Goal: Task Accomplishment & Management: Manage account settings

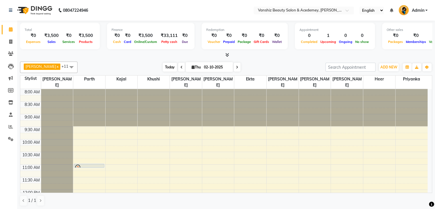
click at [165, 68] on span "Today" at bounding box center [170, 67] width 14 height 9
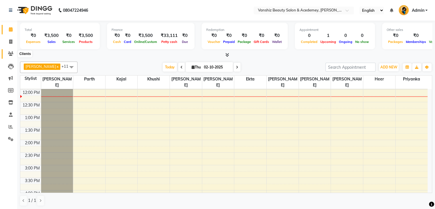
click at [8, 52] on icon at bounding box center [10, 53] width 5 height 4
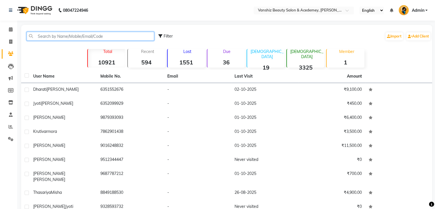
click at [48, 33] on input "text" at bounding box center [91, 36] width 128 height 9
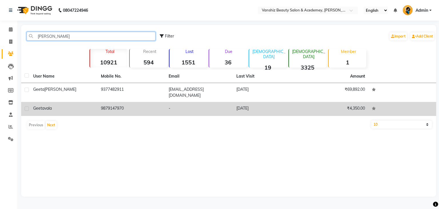
type input "[PERSON_NAME]"
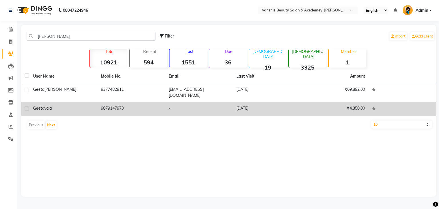
click at [102, 106] on td "9879147970" at bounding box center [132, 109] width 68 height 14
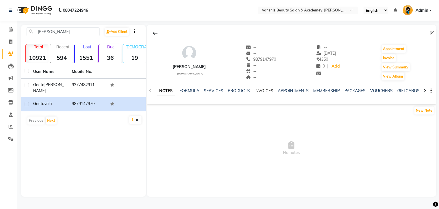
click at [270, 89] on link "INVOICES" at bounding box center [264, 90] width 19 height 5
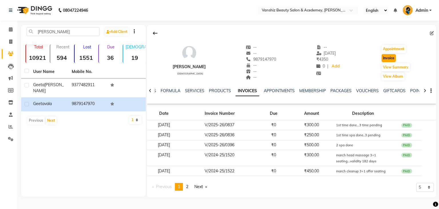
click at [389, 57] on button "Invoice" at bounding box center [389, 58] width 14 height 8
select select "service"
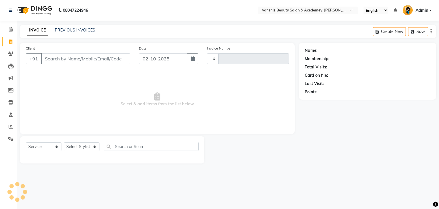
type input "1572"
select select "5403"
type input "9879147970"
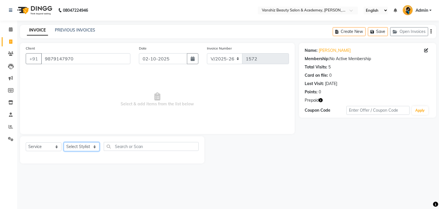
click at [73, 149] on select "Select Stylist [PERSON_NAME] [PERSON_NAME] [PERSON_NAME] kajal [PERSON_NAME] [P…" at bounding box center [82, 146] width 36 height 9
select select "59477"
click at [64, 142] on select "Select Stylist [PERSON_NAME] [PERSON_NAME] [PERSON_NAME] kajal [PERSON_NAME] [P…" at bounding box center [82, 146] width 36 height 9
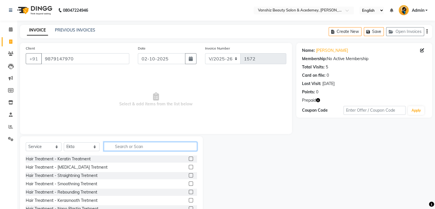
click at [136, 144] on input "text" at bounding box center [150, 146] width 93 height 9
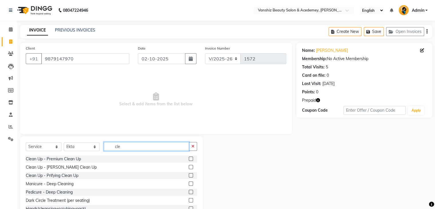
type input "cle"
click at [189, 174] on label at bounding box center [191, 175] width 4 height 4
click at [189, 174] on input "checkbox" at bounding box center [191, 176] width 4 height 4
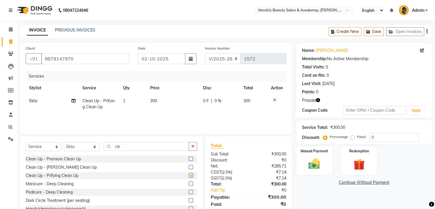
checkbox input "false"
click at [153, 100] on span "300" at bounding box center [153, 100] width 7 height 5
select select "59477"
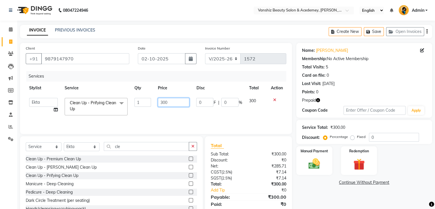
click at [168, 102] on input "300" at bounding box center [173, 102] width 31 height 9
type input "3"
type input "150"
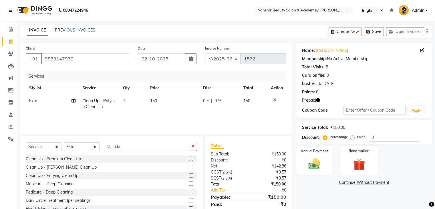
click at [354, 162] on img at bounding box center [358, 164] width 19 height 15
click at [343, 183] on span "Prepaid 4" at bounding box center [347, 183] width 19 height 7
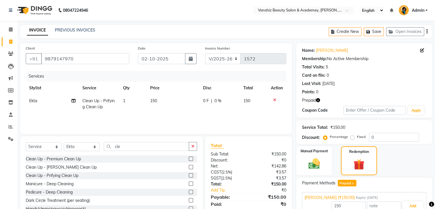
scroll to position [36, 0]
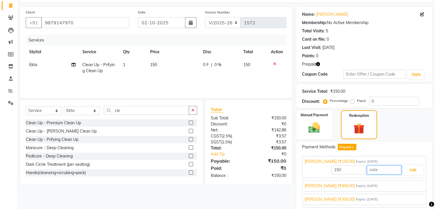
click at [386, 170] on input "text" at bounding box center [384, 169] width 34 height 9
type input "1st time clenup done"
click at [409, 171] on button "Add" at bounding box center [412, 170] width 21 height 10
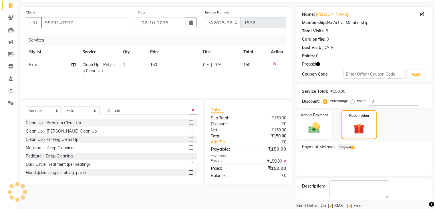
scroll to position [55, 0]
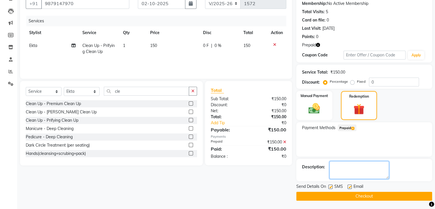
click at [352, 173] on textarea at bounding box center [360, 170] width 60 height 18
type textarea "3 time pending"
click at [349, 185] on label at bounding box center [350, 187] width 4 height 4
click at [349, 185] on input "checkbox" at bounding box center [350, 187] width 4 height 4
checkbox input "false"
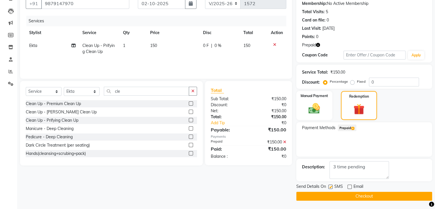
click at [330, 187] on label at bounding box center [330, 187] width 4 height 4
click at [330, 187] on input "checkbox" at bounding box center [330, 187] width 4 height 4
checkbox input "false"
click at [331, 197] on button "Checkout" at bounding box center [364, 196] width 136 height 9
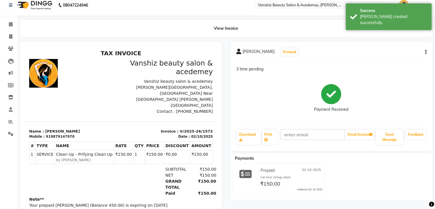
scroll to position [6, 0]
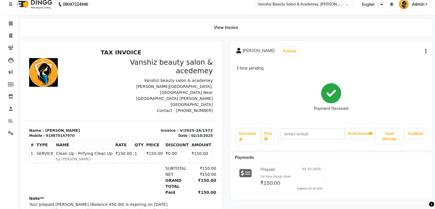
select select "service"
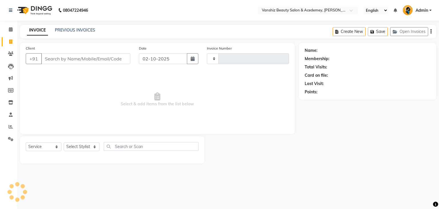
type input "1573"
select select "5403"
type input "9879147970"
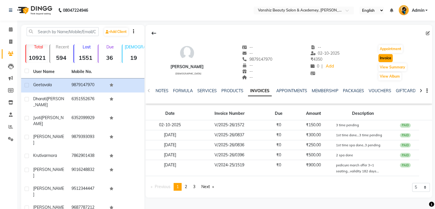
click at [384, 57] on button "Invoice" at bounding box center [385, 58] width 14 height 8
select select "service"
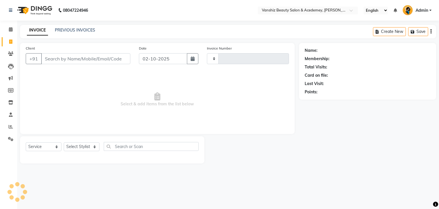
type input "1573"
select select "5403"
type input "9879147970"
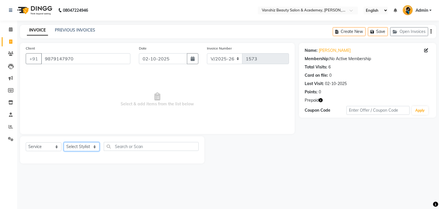
click at [78, 146] on select "Select Stylist [PERSON_NAME] [PERSON_NAME] [PERSON_NAME] kajal [PERSON_NAME] [P…" at bounding box center [82, 146] width 36 height 9
drag, startPoint x: 78, startPoint y: 146, endPoint x: 176, endPoint y: 80, distance: 118.1
click at [176, 80] on span "Select & add items from the list below" at bounding box center [157, 99] width 263 height 57
click at [92, 147] on select "Select Stylist [PERSON_NAME] [PERSON_NAME] [PERSON_NAME] kajal [PERSON_NAME] [P…" at bounding box center [82, 146] width 36 height 9
click at [124, 96] on span "Select & add items from the list below" at bounding box center [157, 99] width 263 height 57
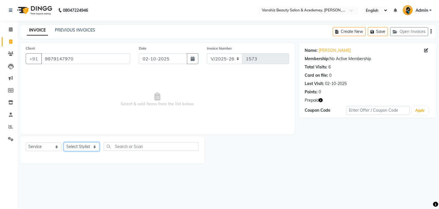
click at [77, 146] on select "Select Stylist [PERSON_NAME] [PERSON_NAME] [PERSON_NAME] kajal [PERSON_NAME] [P…" at bounding box center [82, 146] width 36 height 9
select select "68622"
click at [64, 142] on select "Select Stylist [PERSON_NAME] [PERSON_NAME] [PERSON_NAME] kajal [PERSON_NAME] [P…" at bounding box center [82, 146] width 36 height 9
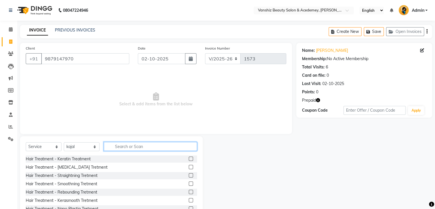
click at [156, 147] on input "text" at bounding box center [150, 146] width 93 height 9
click at [162, 148] on input "text" at bounding box center [150, 146] width 93 height 9
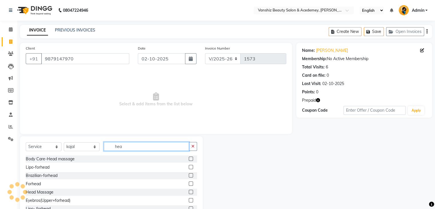
type input "hea"
click at [189, 158] on label at bounding box center [191, 158] width 4 height 4
click at [189, 158] on input "checkbox" at bounding box center [191, 159] width 4 height 4
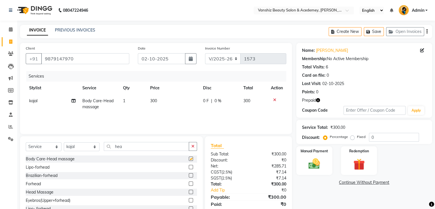
checkbox input "false"
click at [152, 102] on span "300" at bounding box center [153, 100] width 7 height 5
select select "68622"
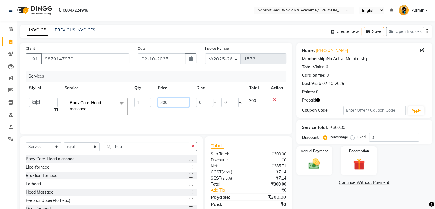
click at [162, 103] on input "300" at bounding box center [173, 102] width 31 height 9
type input "100"
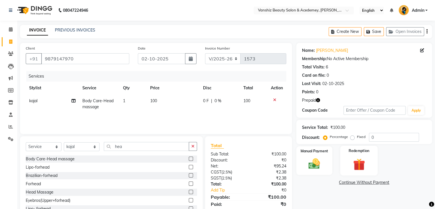
click at [359, 159] on img at bounding box center [358, 164] width 19 height 15
click at [346, 182] on span "Prepaid 3" at bounding box center [347, 183] width 19 height 7
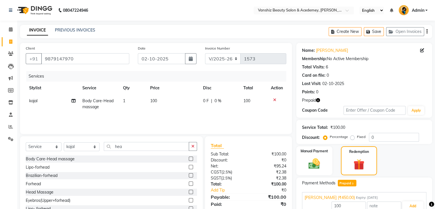
scroll to position [41, 0]
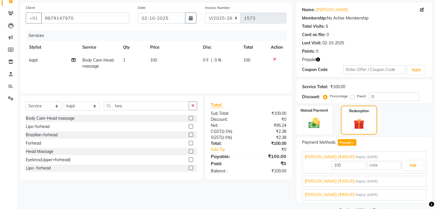
click at [337, 181] on span "[PERSON_NAME] (₹300.00)" at bounding box center [330, 181] width 50 height 6
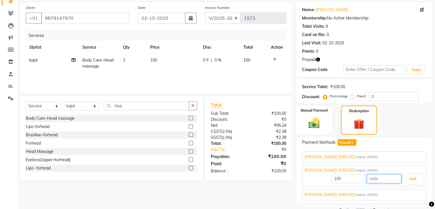
click at [378, 180] on input "text" at bounding box center [384, 178] width 34 height 9
type input "1st time head massa.done"
click at [413, 178] on button "Add" at bounding box center [412, 179] width 21 height 10
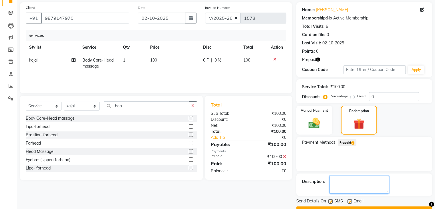
click at [352, 184] on textarea at bounding box center [360, 185] width 60 height 18
type textarea "3 time head massage pending"
click at [349, 201] on label at bounding box center [350, 201] width 4 height 4
click at [349, 201] on input "checkbox" at bounding box center [350, 202] width 4 height 4
checkbox input "false"
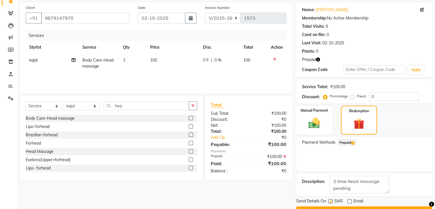
click at [329, 201] on label at bounding box center [330, 201] width 4 height 4
click at [329, 201] on input "checkbox" at bounding box center [330, 202] width 4 height 4
checkbox input "false"
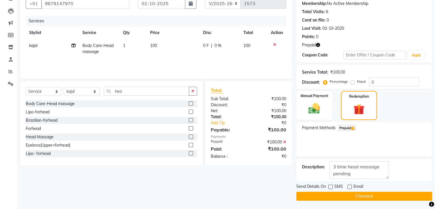
click at [331, 197] on button "Checkout" at bounding box center [364, 196] width 136 height 9
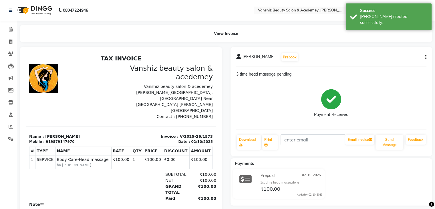
select select "service"
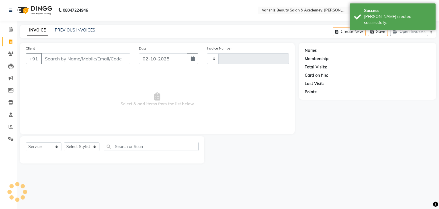
type input "1574"
select select "5403"
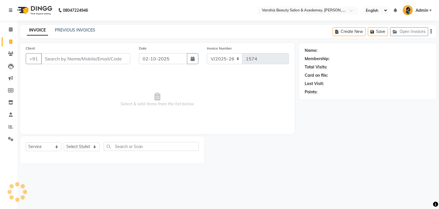
type input "9879147970"
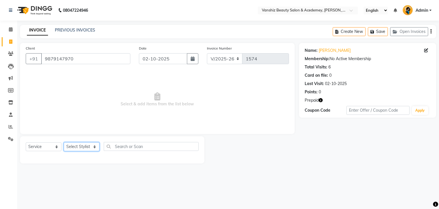
click at [78, 148] on select "Select Stylist [PERSON_NAME] [PERSON_NAME] [PERSON_NAME] kajal [PERSON_NAME] [P…" at bounding box center [82, 146] width 36 height 9
select select "66484"
click at [64, 142] on select "Select Stylist [PERSON_NAME] [PERSON_NAME] [PERSON_NAME] kajal [PERSON_NAME] [P…" at bounding box center [82, 146] width 36 height 9
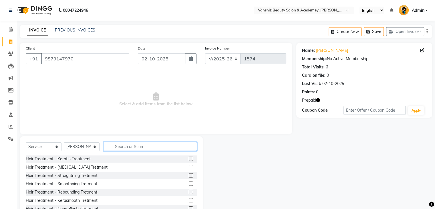
click at [138, 146] on input "text" at bounding box center [150, 146] width 93 height 9
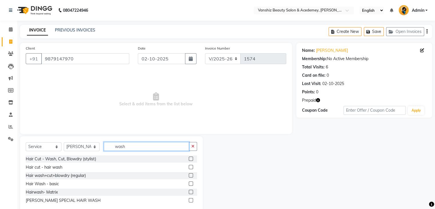
type input "wash"
click at [191, 184] on label at bounding box center [191, 183] width 4 height 4
click at [191, 184] on input "checkbox" at bounding box center [191, 184] width 4 height 4
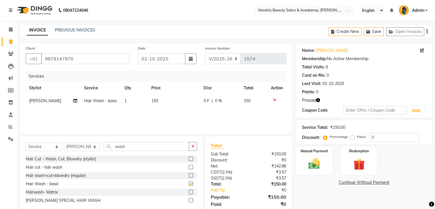
checkbox input "false"
click at [156, 102] on span "150" at bounding box center [154, 100] width 7 height 5
select select "66484"
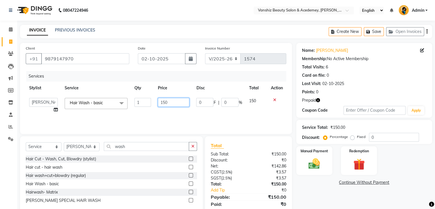
click at [182, 104] on input "150" at bounding box center [173, 102] width 31 height 9
type input "1"
click at [182, 104] on input "2" at bounding box center [173, 102] width 31 height 9
type input "200"
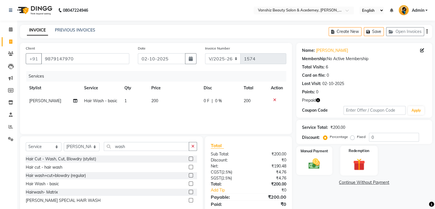
click at [359, 163] on img at bounding box center [358, 164] width 19 height 15
click at [350, 184] on span "Prepaid 3" at bounding box center [347, 183] width 19 height 7
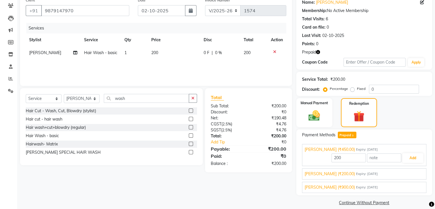
scroll to position [49, 0]
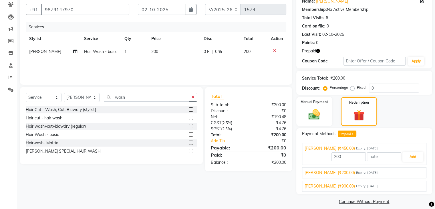
click at [332, 174] on span "[PERSON_NAME] (₹200.00)" at bounding box center [330, 173] width 50 height 6
click at [337, 186] on span "[PERSON_NAME] (₹900.00)" at bounding box center [330, 186] width 50 height 6
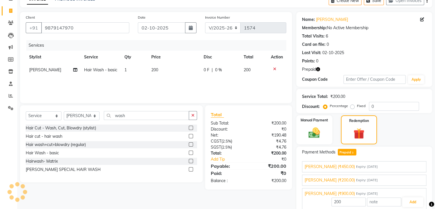
scroll to position [31, 0]
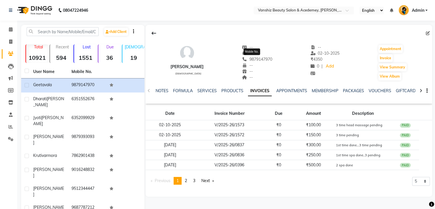
click at [255, 60] on span "9879147970" at bounding box center [257, 59] width 30 height 5
copy span "9879147970"
click at [10, 91] on icon at bounding box center [10, 90] width 5 height 4
select select
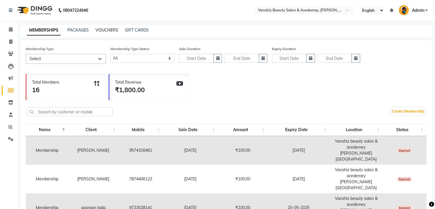
click at [104, 30] on link "VOUCHERS" at bounding box center [107, 29] width 23 height 5
select select
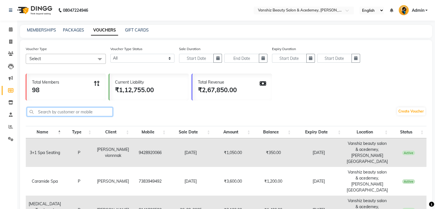
click at [57, 112] on input "text" at bounding box center [70, 111] width 86 height 9
paste input "9879147970"
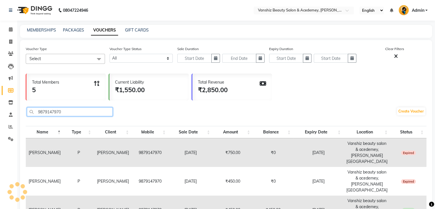
type input "9879147970"
click at [405, 208] on span "Active" at bounding box center [408, 210] width 13 height 5
click at [380, 195] on td "Vanshiz beauty salon & acedemey, [PERSON_NAME][GEOGRAPHIC_DATA]" at bounding box center [367, 209] width 47 height 29
click at [314, 198] on td "[DATE]" at bounding box center [319, 209] width 50 height 29
click at [272, 198] on td "₹450.00" at bounding box center [273, 209] width 40 height 29
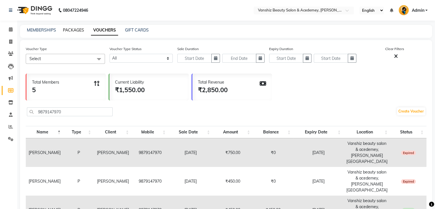
click at [73, 30] on link "PACKAGES" at bounding box center [73, 29] width 21 height 5
select select
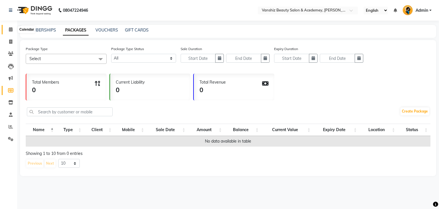
click at [9, 31] on icon at bounding box center [11, 29] width 4 height 4
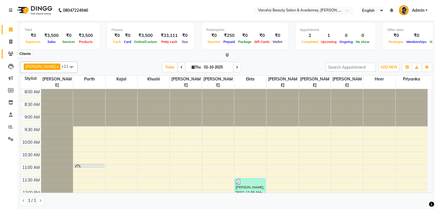
click at [10, 53] on icon at bounding box center [10, 53] width 5 height 4
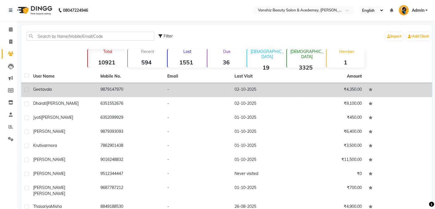
click at [114, 87] on td "9879147970" at bounding box center [130, 90] width 67 height 14
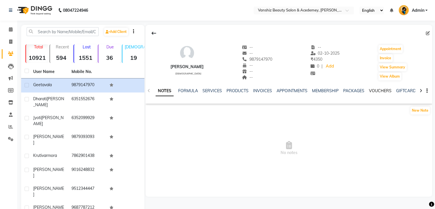
click at [382, 92] on link "VOUCHERS" at bounding box center [380, 90] width 23 height 5
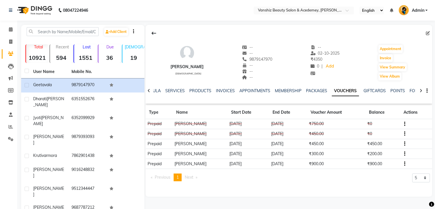
click at [207, 141] on td "[PERSON_NAME]" at bounding box center [200, 144] width 55 height 10
click at [312, 142] on td "₹450.00" at bounding box center [336, 144] width 58 height 10
click at [366, 146] on td "₹450.00" at bounding box center [383, 144] width 35 height 10
click at [404, 144] on icon "button" at bounding box center [404, 144] width 1 height 0
click at [390, 147] on div "Merge" at bounding box center [387, 147] width 14 height 7
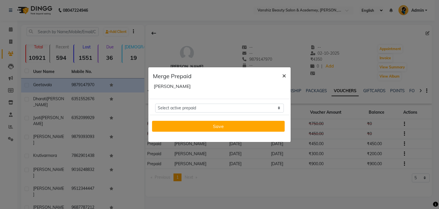
click at [285, 74] on span "×" at bounding box center [284, 75] width 4 height 9
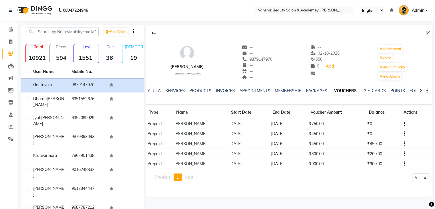
click at [152, 162] on td "Prepaid" at bounding box center [159, 164] width 27 height 10
click at [223, 90] on link "INVOICES" at bounding box center [225, 90] width 19 height 5
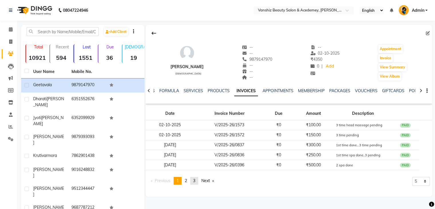
click at [195, 180] on span "3" at bounding box center [194, 180] width 2 height 5
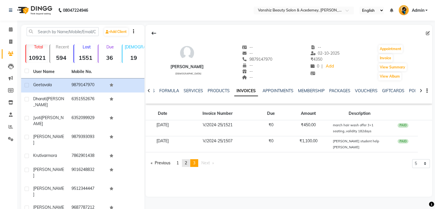
click at [187, 160] on span "2" at bounding box center [186, 162] width 2 height 5
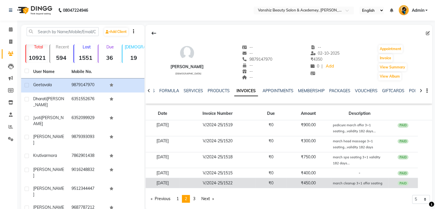
click at [296, 182] on td "₹450.00" at bounding box center [308, 183] width 45 height 10
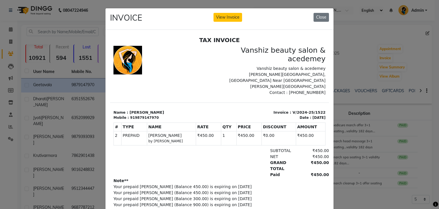
scroll to position [4, 0]
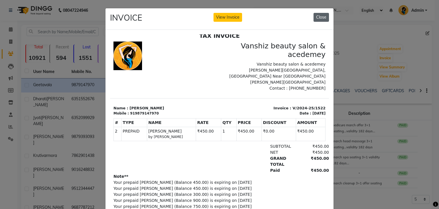
click at [318, 19] on button "Close" at bounding box center [321, 17] width 15 height 9
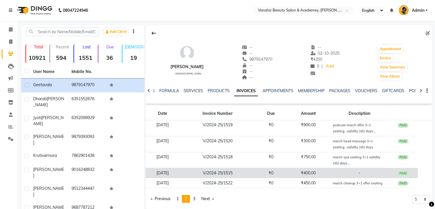
click at [315, 169] on td "₹400.00" at bounding box center [308, 173] width 45 height 10
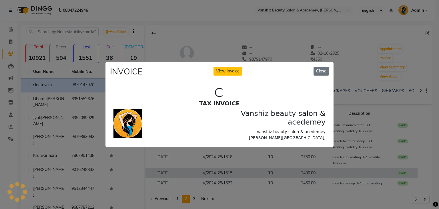
scroll to position [0, 0]
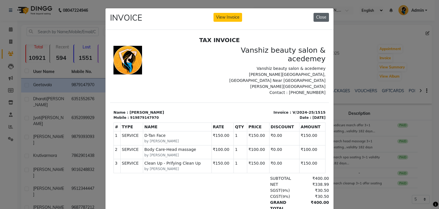
click at [324, 18] on button "Close" at bounding box center [321, 17] width 15 height 9
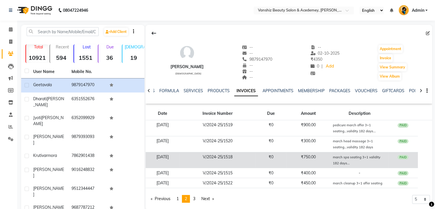
click at [340, 160] on span "march spa seating 3+1 validity 182 days..." at bounding box center [356, 159] width 47 height 11
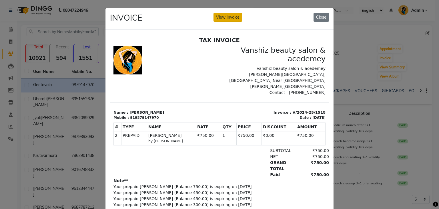
click at [232, 18] on button "View Invoice" at bounding box center [228, 17] width 29 height 9
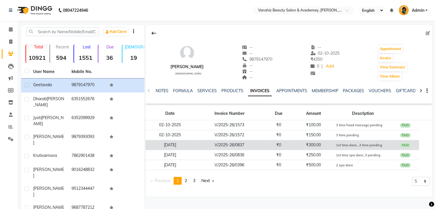
click at [293, 143] on td "₹300.00" at bounding box center [313, 145] width 41 height 10
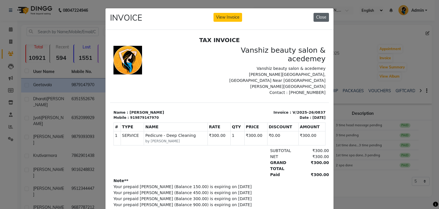
click at [315, 14] on button "Close" at bounding box center [321, 17] width 15 height 9
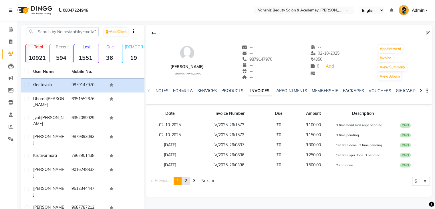
click at [187, 180] on span "2" at bounding box center [186, 180] width 2 height 5
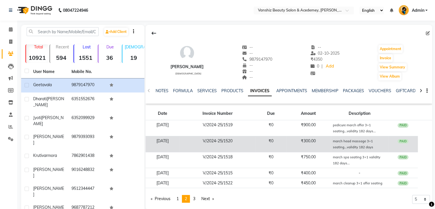
click at [318, 140] on td "₹300.00" at bounding box center [308, 144] width 45 height 16
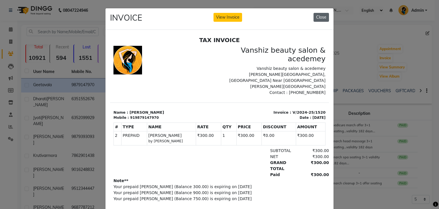
click at [324, 21] on button "Close" at bounding box center [321, 17] width 15 height 9
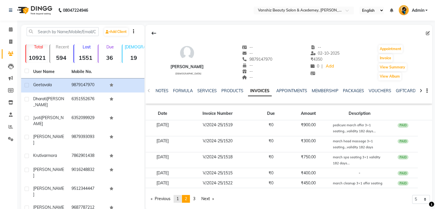
click at [179, 200] on span "1" at bounding box center [178, 198] width 2 height 5
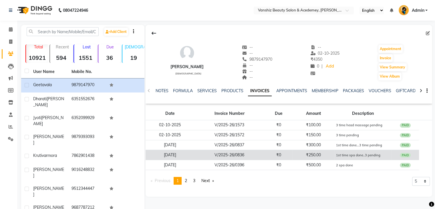
click at [340, 158] on td "1st time spa done..3 pending" at bounding box center [362, 155] width 57 height 10
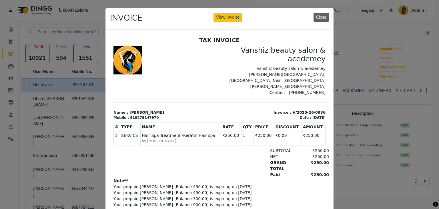
click at [318, 17] on button "Close" at bounding box center [321, 17] width 15 height 9
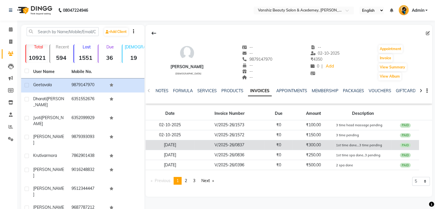
click at [350, 146] on small "1st time done...3 time pending" at bounding box center [359, 145] width 46 height 4
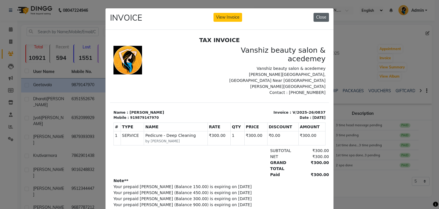
click at [320, 17] on button "Close" at bounding box center [321, 17] width 15 height 9
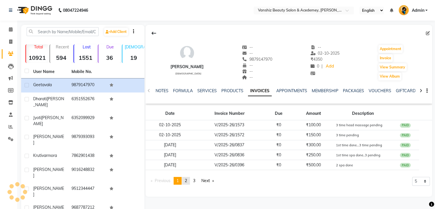
click at [189, 183] on link "page 2" at bounding box center [186, 181] width 8 height 8
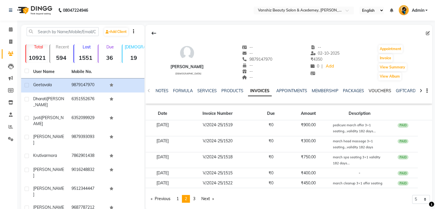
click at [375, 92] on link "VOUCHERS" at bounding box center [380, 90] width 23 height 5
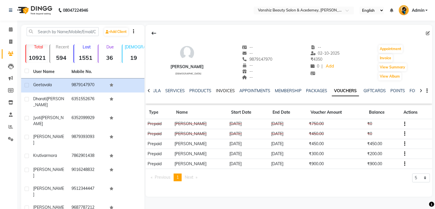
click at [225, 90] on link "INVOICES" at bounding box center [225, 90] width 19 height 5
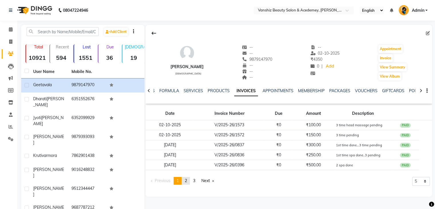
click at [189, 180] on link "page 2" at bounding box center [186, 181] width 8 height 8
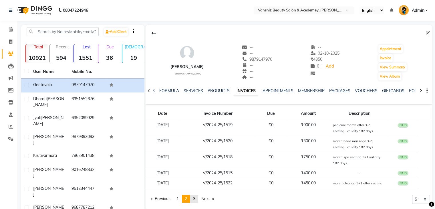
click at [195, 197] on span "3" at bounding box center [194, 198] width 2 height 5
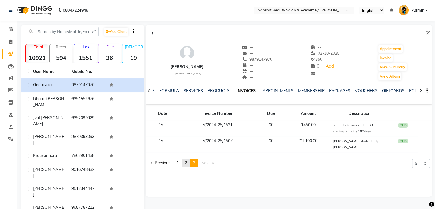
click at [187, 160] on span "2" at bounding box center [186, 162] width 2 height 5
